Goal: Communication & Community: Ask a question

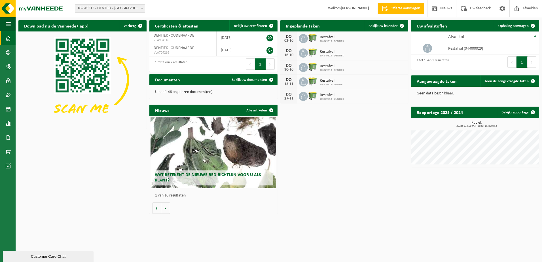
click at [12, 37] on link "Dashboard" at bounding box center [8, 38] width 16 height 14
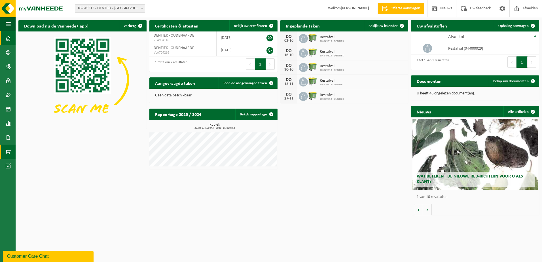
click at [11, 151] on link "Product Shop" at bounding box center [8, 152] width 16 height 14
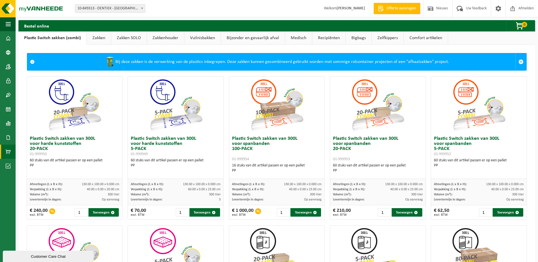
click at [205, 38] on link "Vuilnisbakken" at bounding box center [202, 37] width 36 height 13
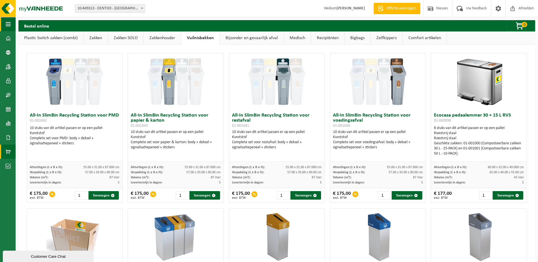
click at [8, 24] on span "button" at bounding box center [8, 24] width 5 height 14
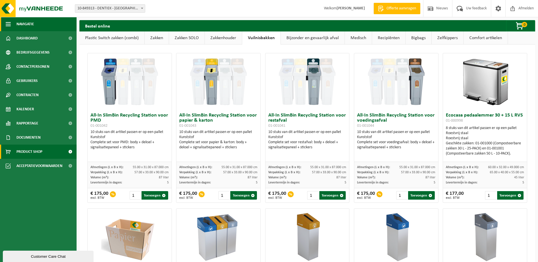
click at [8, 22] on span "button" at bounding box center [8, 24] width 5 height 14
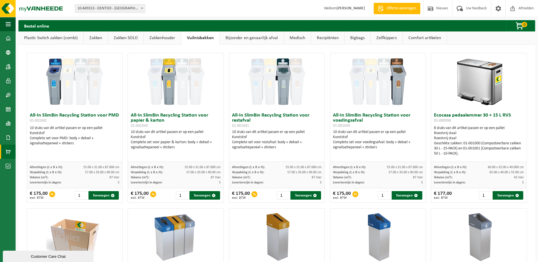
click at [325, 39] on link "Recipiënten" at bounding box center [327, 37] width 33 height 13
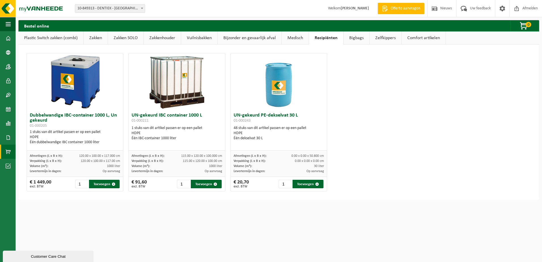
click at [298, 39] on link "Medisch" at bounding box center [295, 37] width 27 height 13
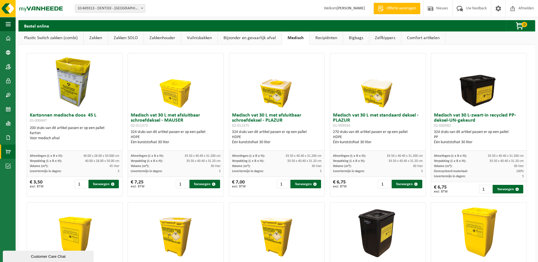
click at [255, 38] on link "Bijzonder en gevaarlijk afval" at bounding box center [250, 37] width 64 height 13
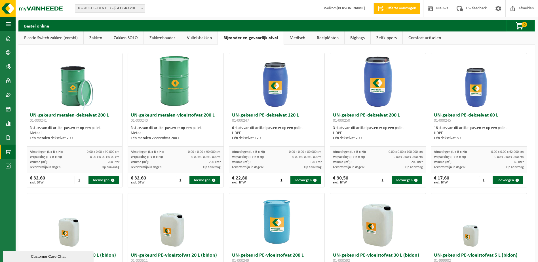
click at [200, 37] on link "Vuilnisbakken" at bounding box center [199, 37] width 36 height 13
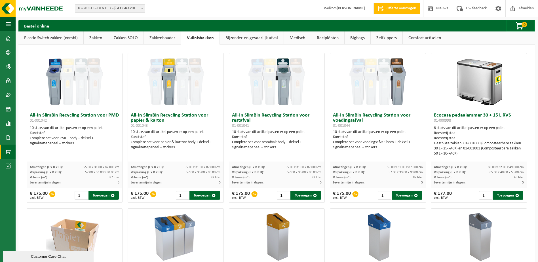
click at [157, 39] on link "Zakkenhouder" at bounding box center [162, 37] width 37 height 13
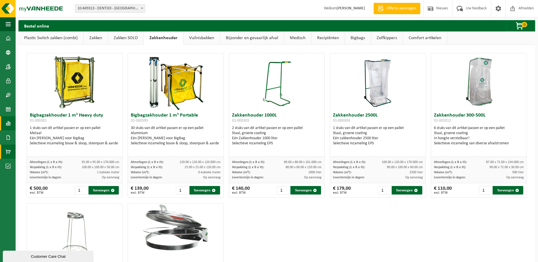
click at [8, 122] on span at bounding box center [8, 123] width 5 height 14
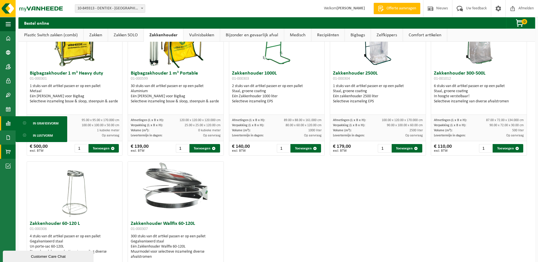
scroll to position [100, 0]
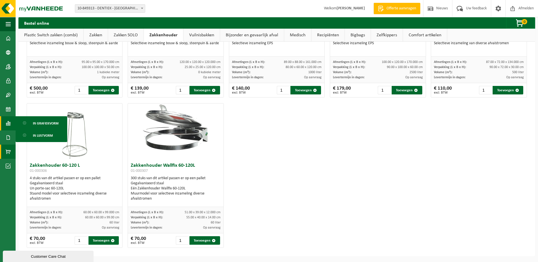
click at [25, 254] on div "Customer Care Chat" at bounding box center [48, 256] width 82 height 4
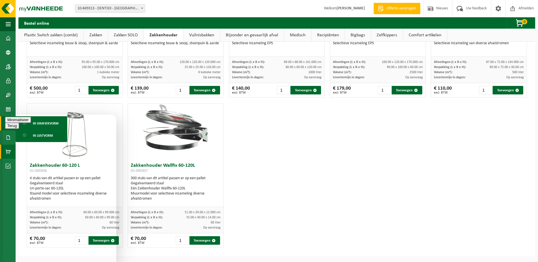
click at [378, 176] on div "Bigbagzakhouder 1 m³ Heavy duty 01-000301 1 stuks van dit artikel passen er op …" at bounding box center [277, 100] width 506 height 301
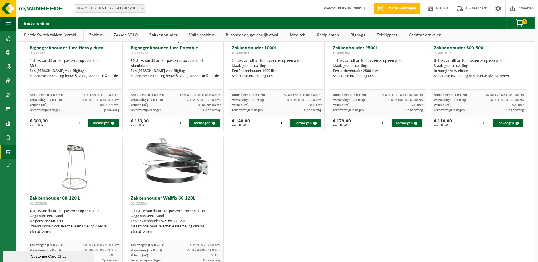
scroll to position [0, 0]
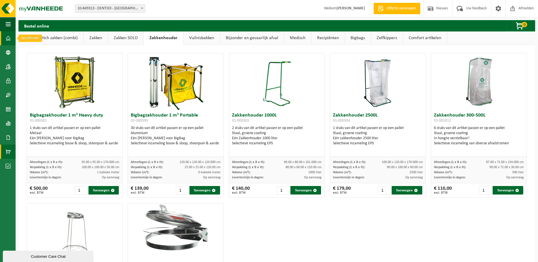
drag, startPoint x: 8, startPoint y: 39, endPoint x: 8, endPoint y: 43, distance: 4.5
click at [8, 39] on span at bounding box center [8, 38] width 5 height 14
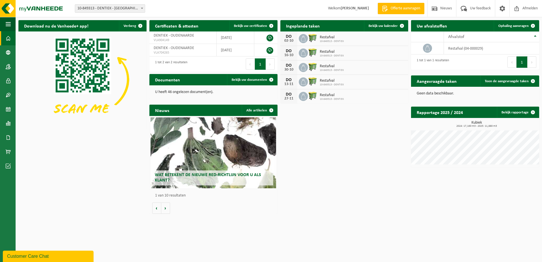
click at [57, 257] on div "Customer Care Chat" at bounding box center [48, 256] width 82 height 7
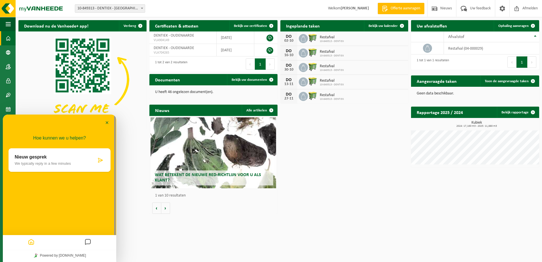
click at [38, 161] on p "We typically reply in a few minutes" at bounding box center [56, 163] width 82 height 4
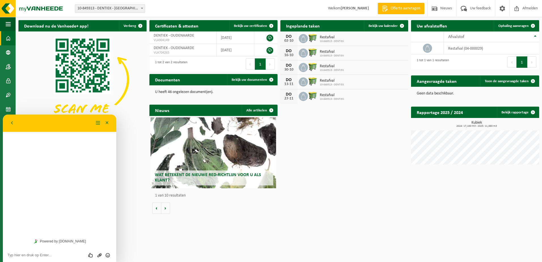
click at [11, 144] on div "Hoe kunnen we u helpen? Nieuw gesprek We typically reply in a few minutes" at bounding box center [59, 175] width 113 height 120
click at [31, 254] on textarea at bounding box center [59, 255] width 104 height 5
type textarea "Beste, Momenteel hebben wij rolcontainer van 660 l en ophaling 2-wekelijks. Wat…"
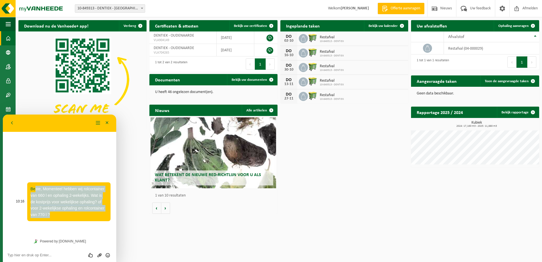
drag, startPoint x: 35, startPoint y: 190, endPoint x: 102, endPoint y: 216, distance: 72.1
click at [102, 216] on p "Beste, Momenteel hebben wij rolcontainer van 660 l en ophaling 2-wekelijks. Wat…" at bounding box center [69, 202] width 77 height 32
copy span "ste, Momenteel hebben wij rolcontainer van 660 l en ophaling 2-wekelijks. Wat i…"
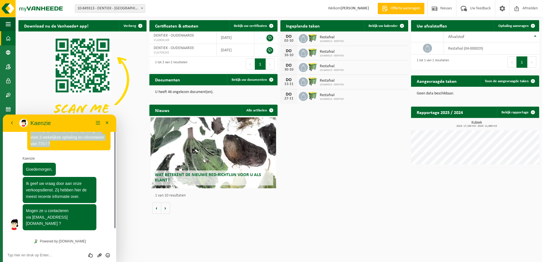
scroll to position [19, 0]
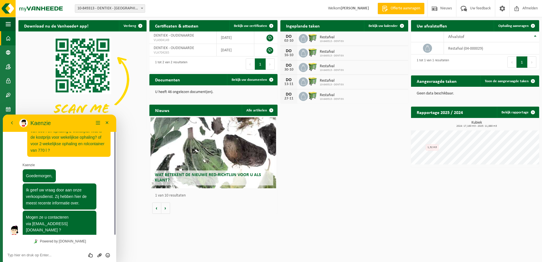
click at [15, 256] on textarea at bounding box center [59, 255] width 104 height 5
type textarea "ok prima"
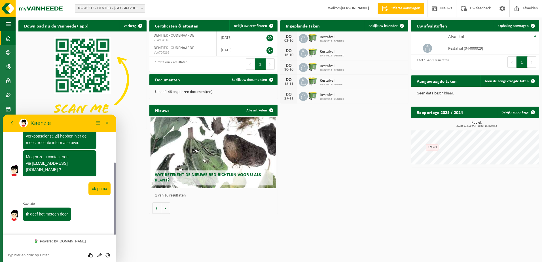
scroll to position [64, 0]
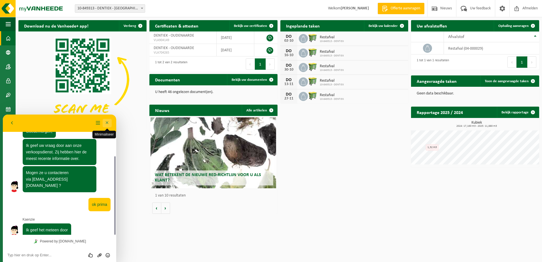
click at [110, 123] on button "Minimaliseer" at bounding box center [107, 123] width 9 height 9
